Goal: Find specific page/section: Find specific page/section

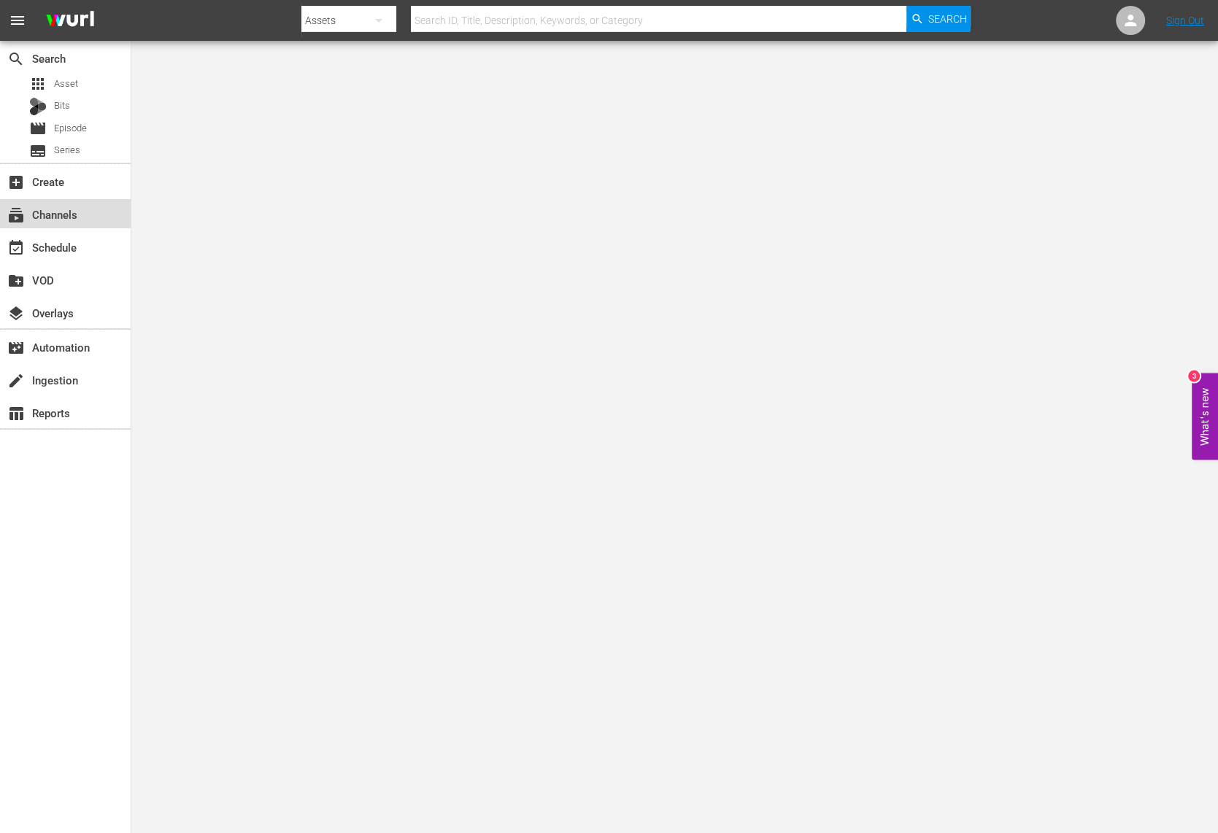
click at [91, 218] on div "subscriptions Channels" at bounding box center [65, 213] width 131 height 29
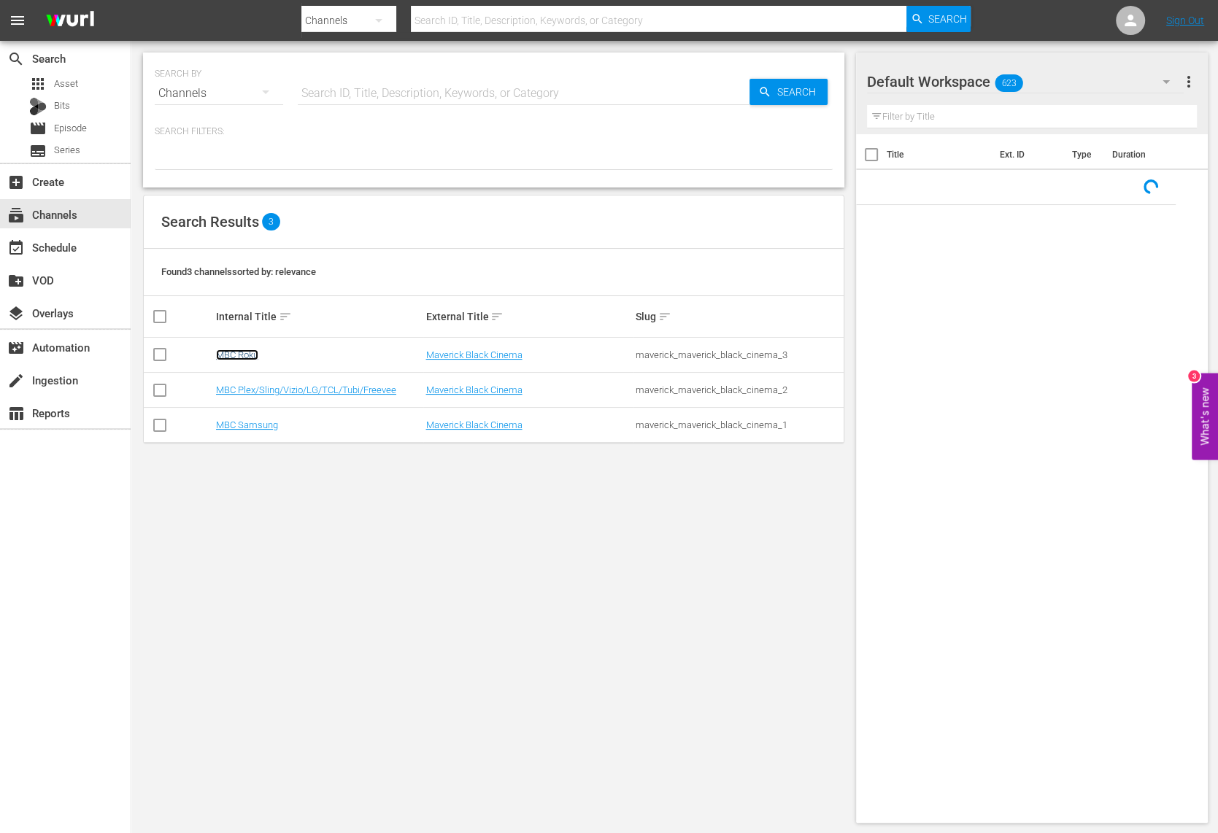
click at [258, 357] on link "MBC Roku" at bounding box center [237, 355] width 42 height 11
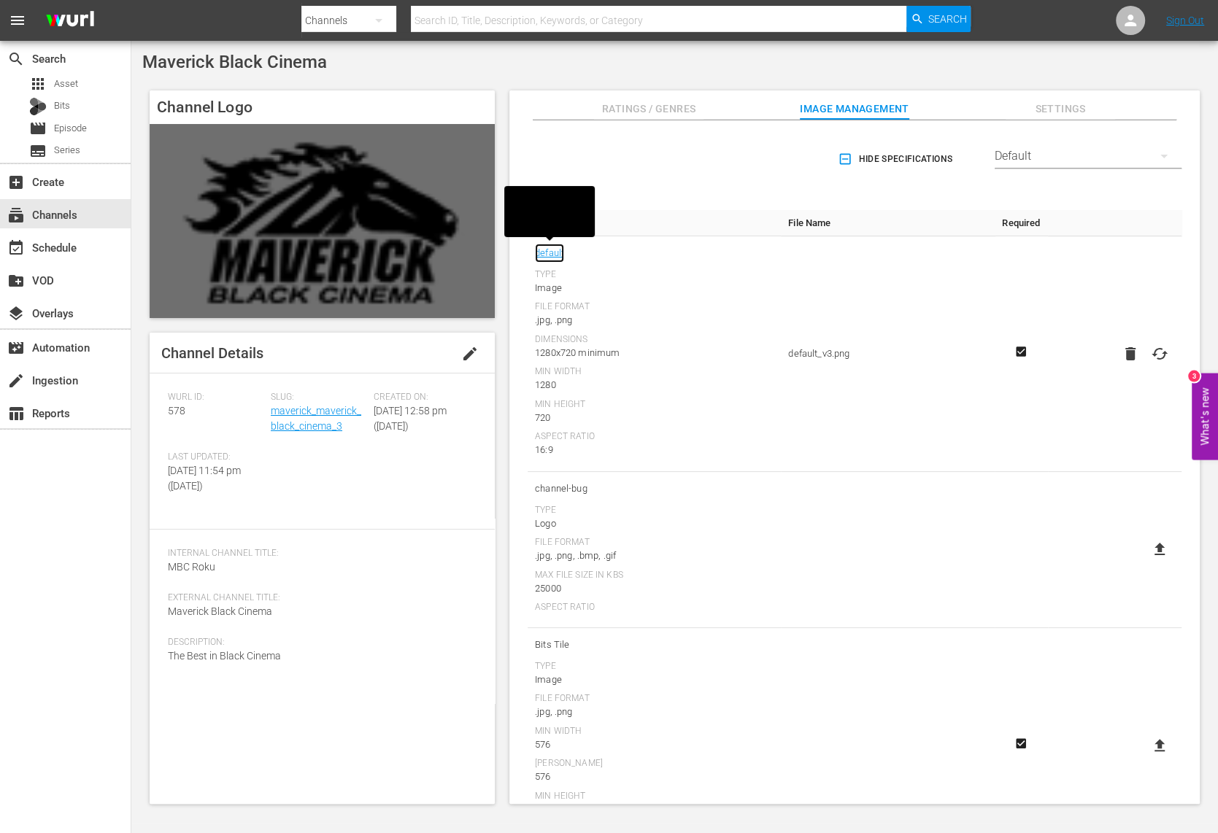
click at [547, 254] on link "default" at bounding box center [549, 253] width 29 height 19
